Goal: Obtain resource: Download file/media

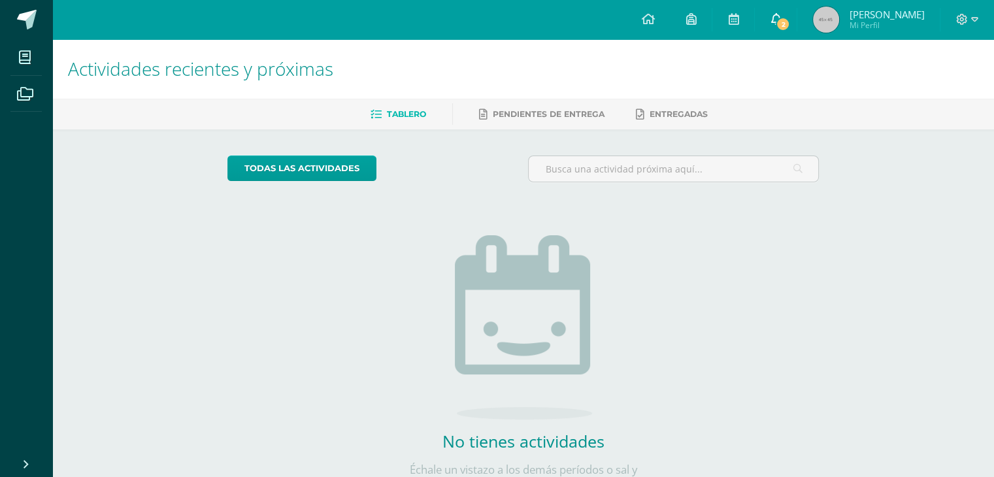
click at [781, 14] on icon at bounding box center [775, 19] width 10 height 12
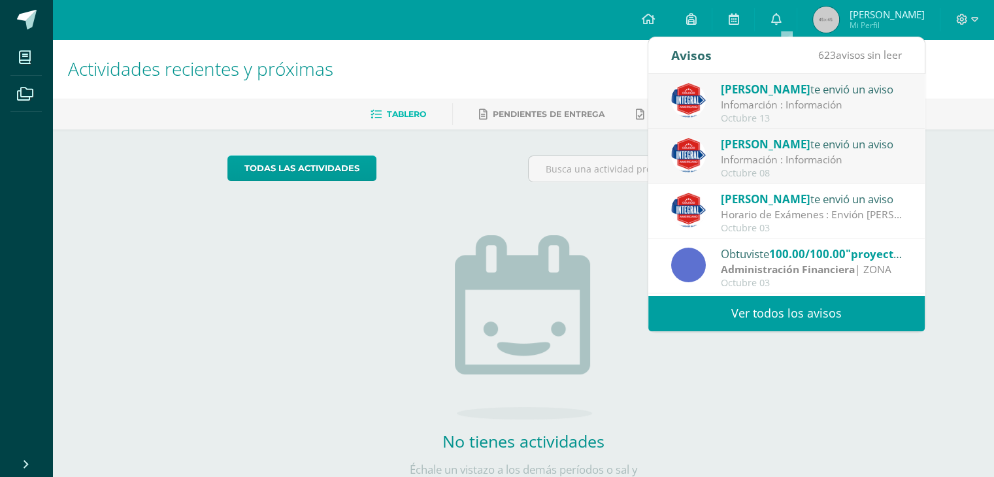
click at [804, 160] on div "Información : Información" at bounding box center [812, 159] width 182 height 15
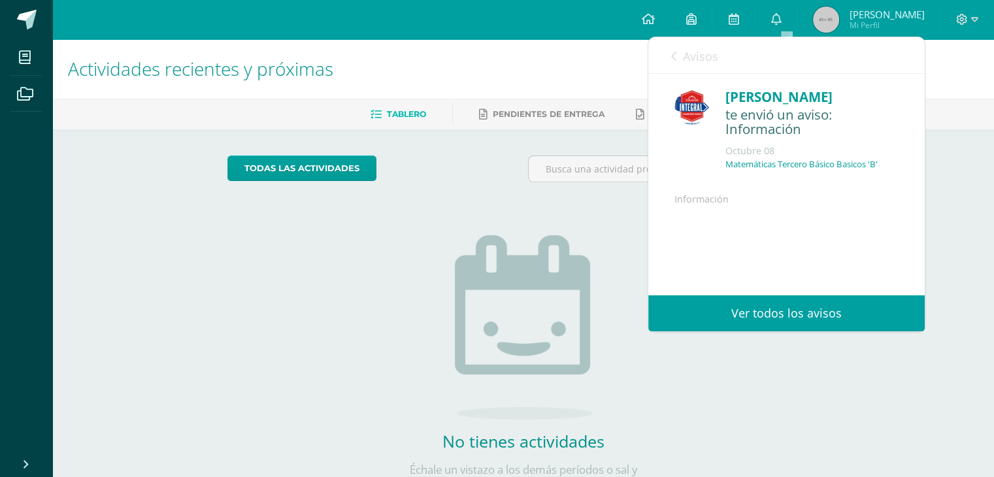
click at [804, 225] on div "Información Archivo Adjunto" at bounding box center [786, 268] width 224 height 154
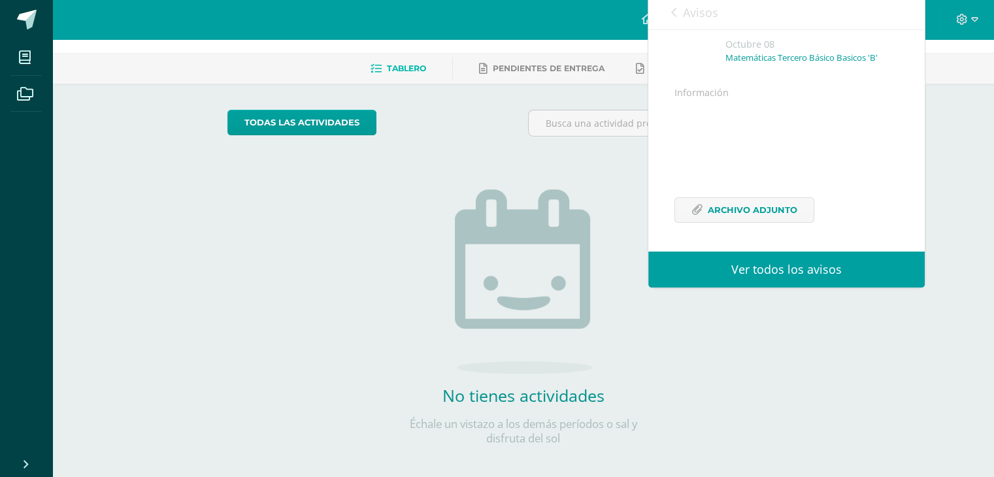
scroll to position [56, 0]
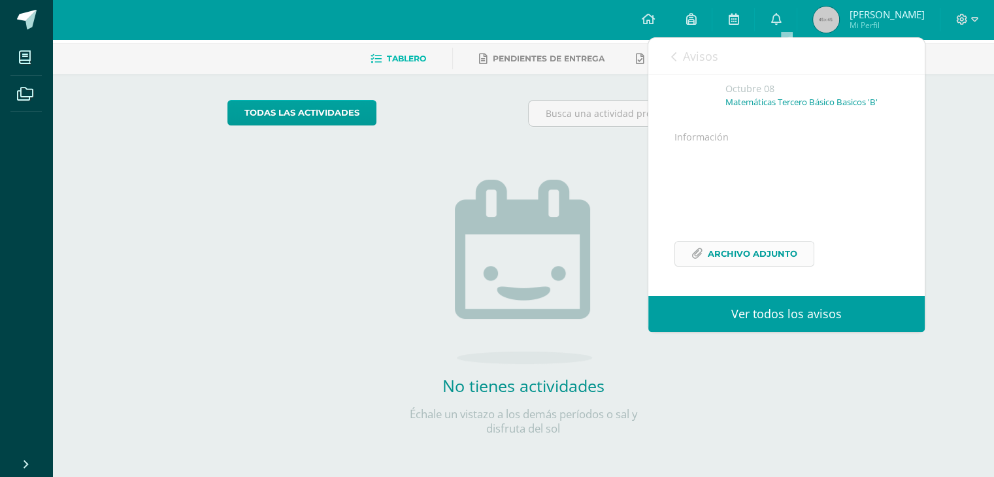
click at [740, 242] on span "Archivo Adjunto" at bounding box center [753, 254] width 90 height 24
click at [672, 56] on icon at bounding box center [673, 57] width 5 height 10
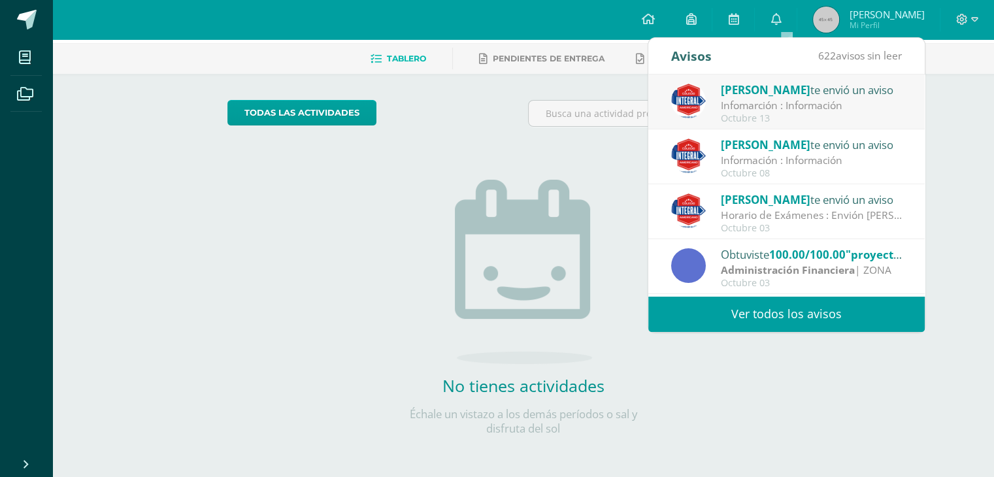
click at [819, 101] on div "Infomarción : Información" at bounding box center [812, 105] width 182 height 15
click at [819, 101] on div "[PERSON_NAME] te envió un aviso Infomarción : Información [DATE] [PERSON_NAME] …" at bounding box center [924, 184] width 553 height 221
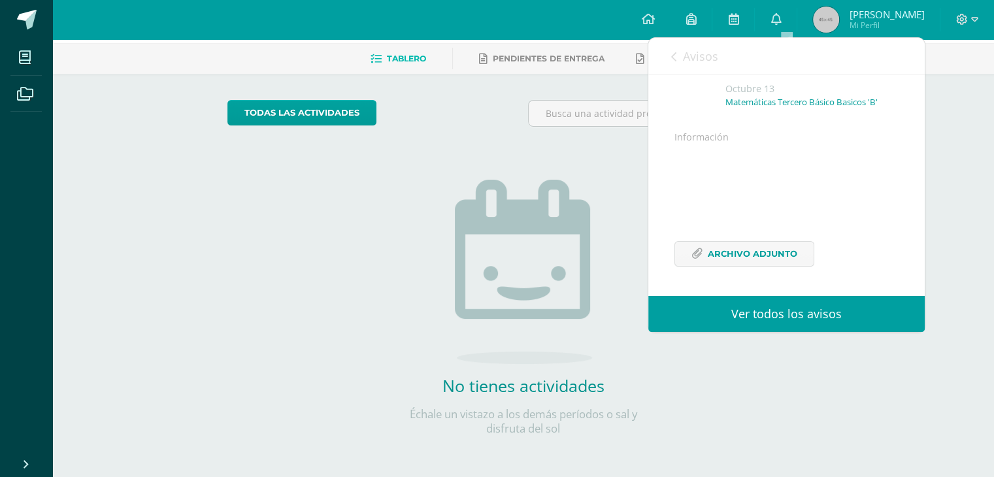
click at [827, 129] on div "Información Archivo Adjunto" at bounding box center [786, 206] width 224 height 154
click at [753, 253] on span "Archivo Adjunto" at bounding box center [753, 254] width 90 height 24
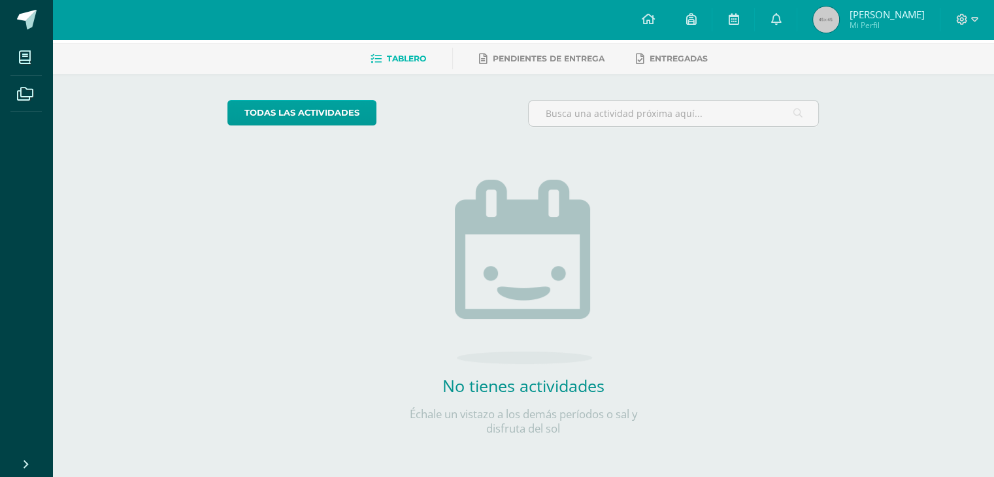
click at [200, 207] on div "Actividades recientes y próximas Tablero Pendientes de entrega Entregadas todas…" at bounding box center [523, 230] width 942 height 493
click at [781, 20] on icon at bounding box center [775, 19] width 10 height 12
click at [311, 180] on div "todas las Actividades No tienes actividades Échale un vistazo a los demás perío…" at bounding box center [523, 276] width 644 height 404
click at [753, 320] on div "todas las Actividades No tienes actividades Échale un vistazo a los demás perío…" at bounding box center [523, 276] width 644 height 404
